Goal: Information Seeking & Learning: Compare options

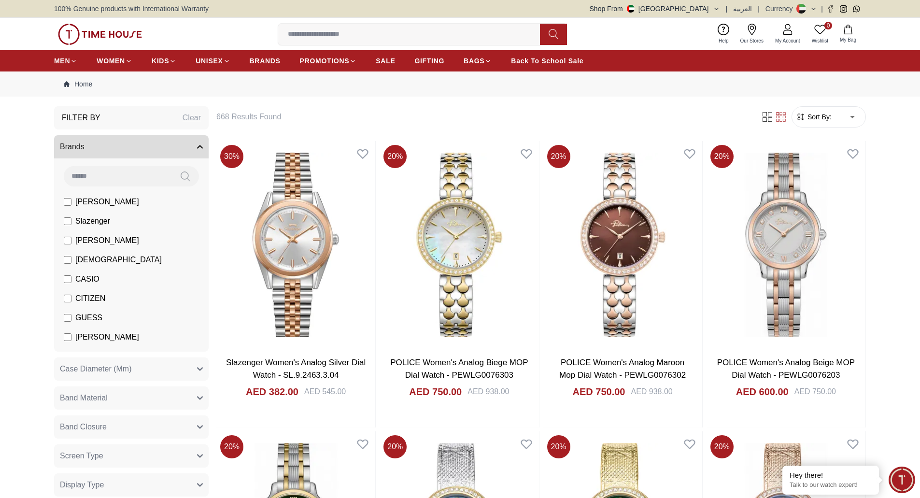
click at [821, 117] on span "Sort By:" at bounding box center [819, 117] width 26 height 10
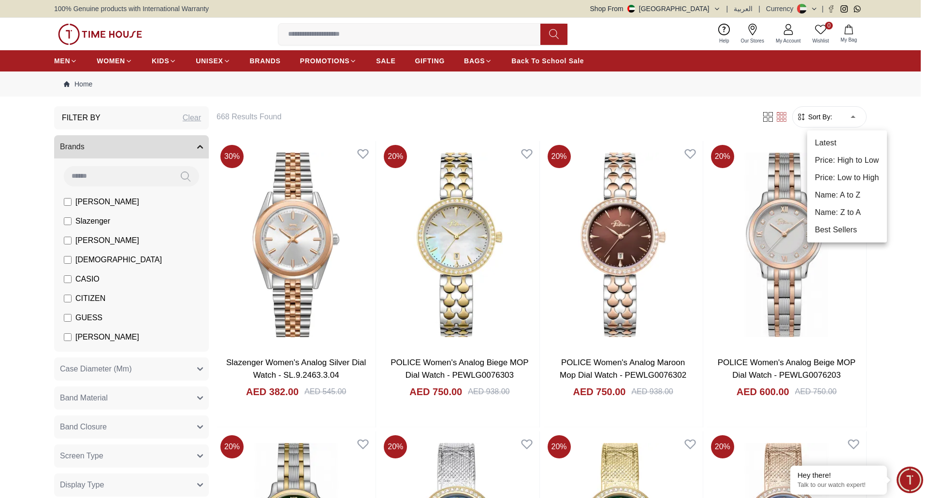
click at [883, 121] on div at bounding box center [464, 249] width 928 height 498
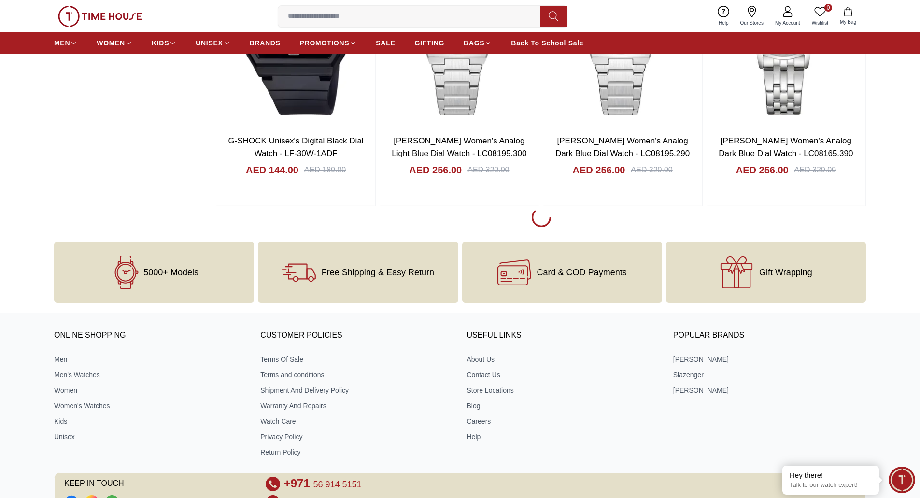
scroll to position [1293, 0]
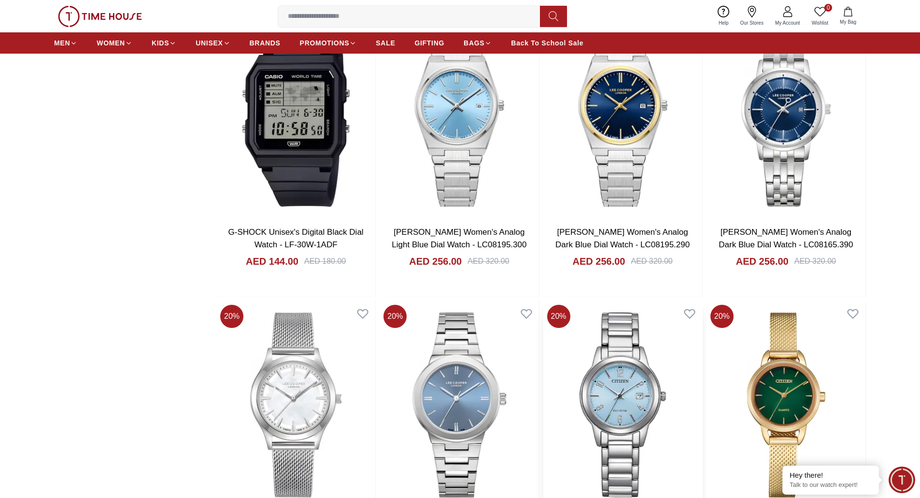
click at [610, 423] on img at bounding box center [623, 405] width 159 height 208
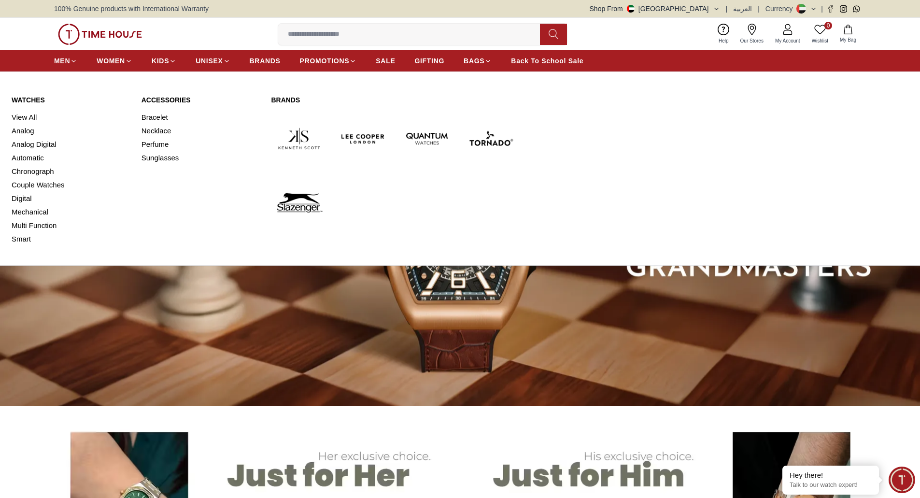
click at [23, 99] on link "Watches" at bounding box center [71, 100] width 118 height 10
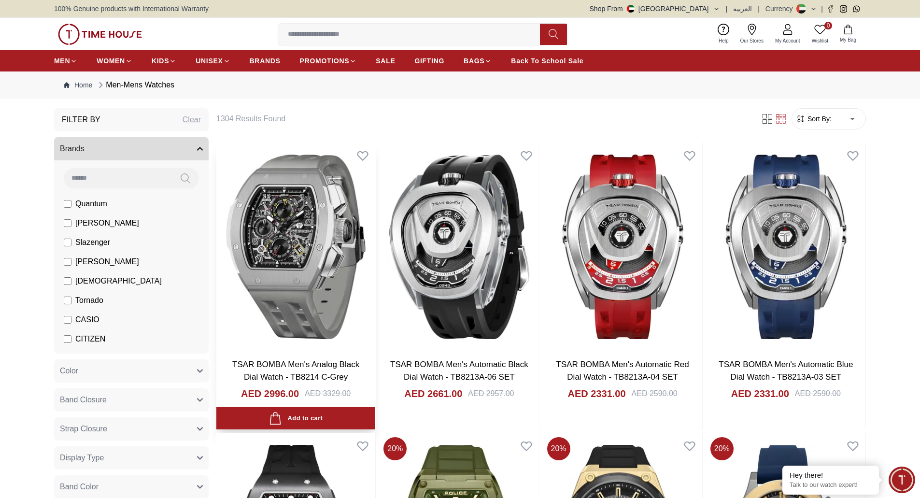
click at [227, 224] on img at bounding box center [295, 247] width 159 height 208
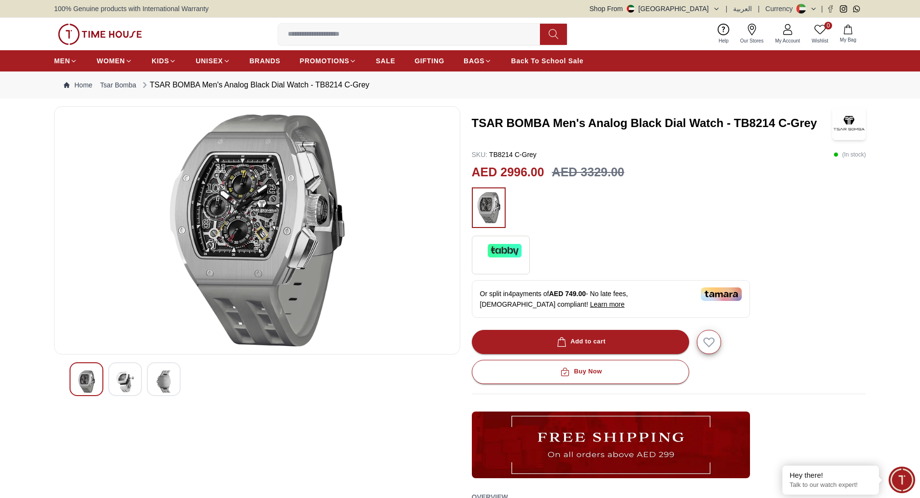
click at [125, 388] on img at bounding box center [124, 382] width 17 height 22
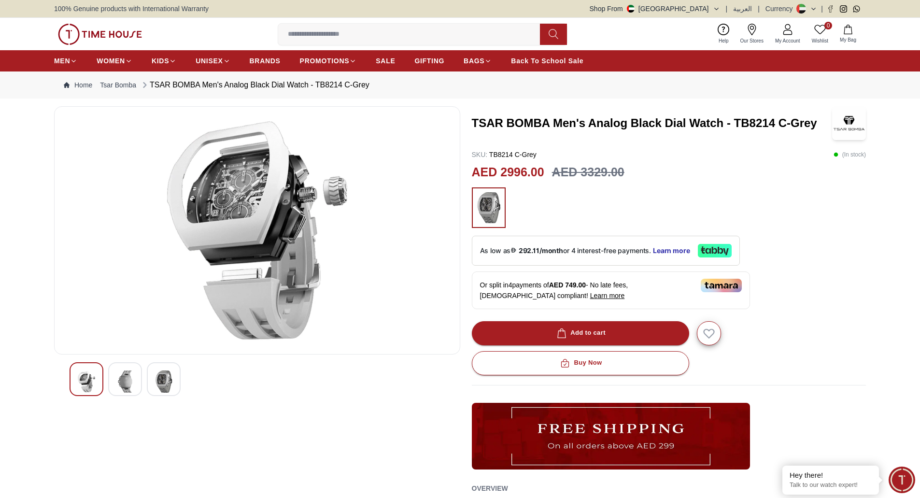
click at [162, 377] on img at bounding box center [163, 382] width 17 height 22
